Goal: Information Seeking & Learning: Understand process/instructions

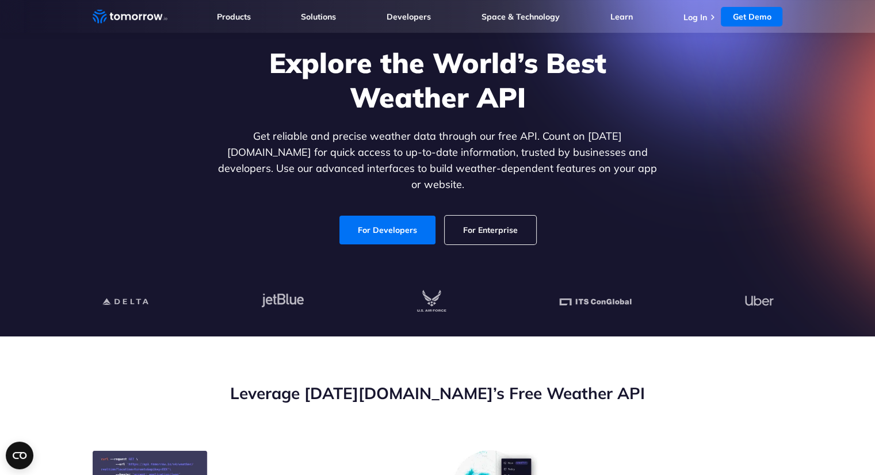
scroll to position [78, 0]
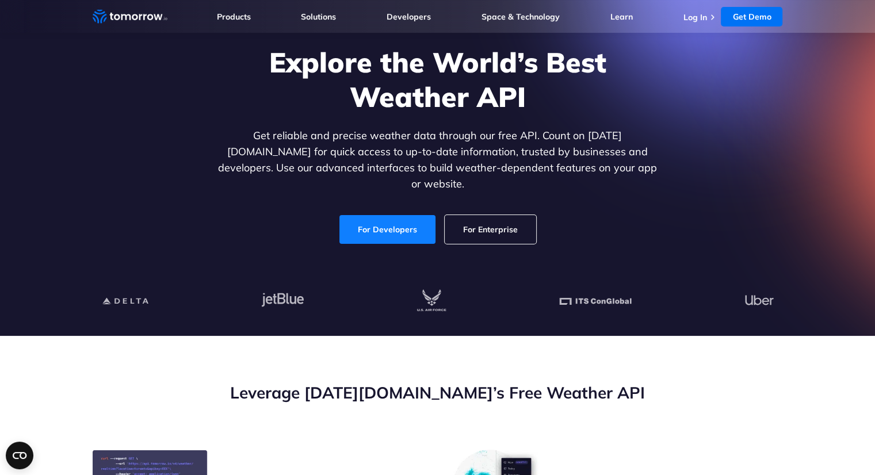
click at [370, 221] on link "For Developers" at bounding box center [388, 229] width 96 height 29
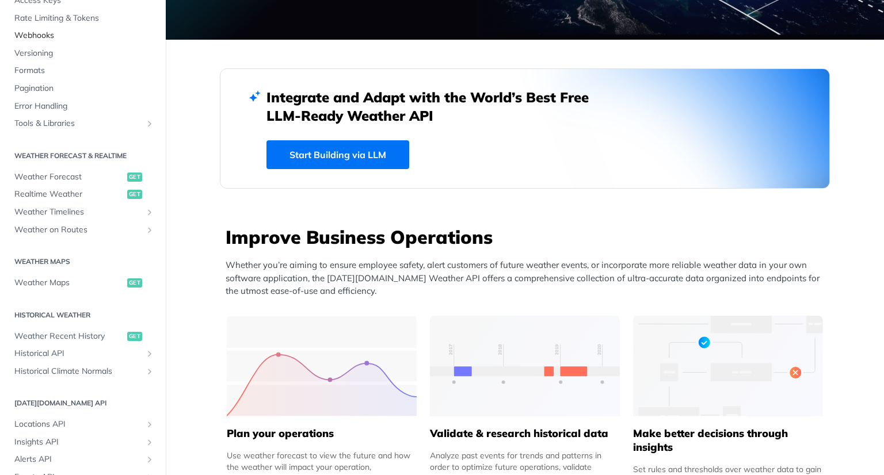
scroll to position [108, 0]
click at [58, 177] on span "Weather Forecast" at bounding box center [69, 177] width 110 height 12
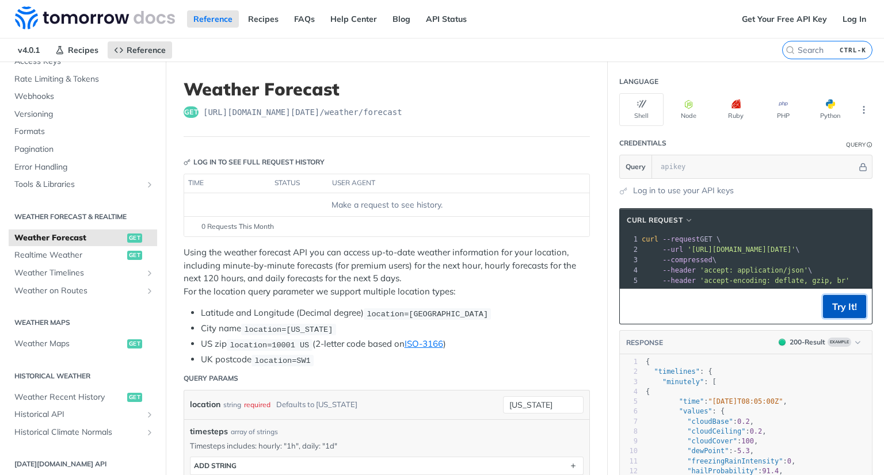
click at [835, 312] on button "Try It!" at bounding box center [844, 306] width 43 height 23
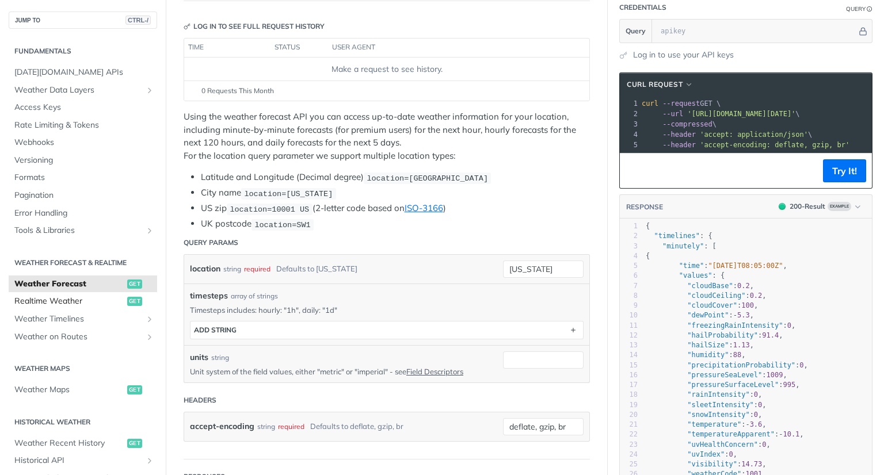
click at [49, 298] on span "Realtime Weather" at bounding box center [69, 302] width 110 height 12
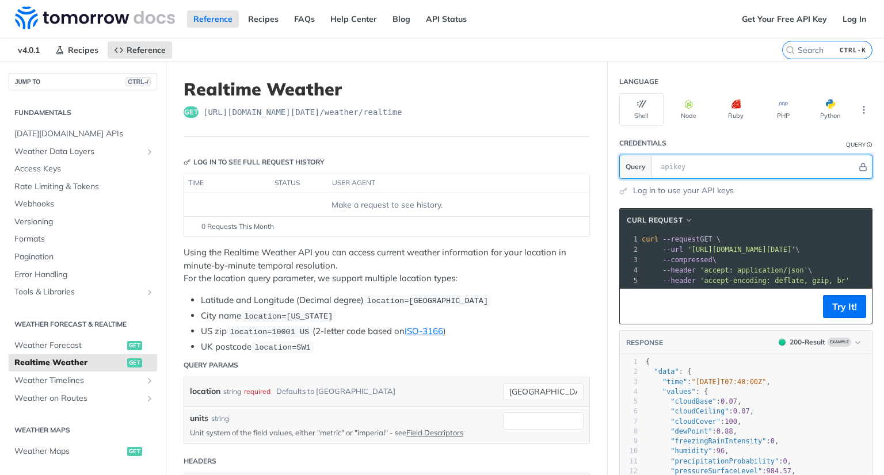
click at [700, 169] on input "text" at bounding box center [756, 166] width 202 height 23
click at [24, 51] on span "v4.0.1" at bounding box center [29, 49] width 35 height 17
